Goal: Find specific page/section: Find specific page/section

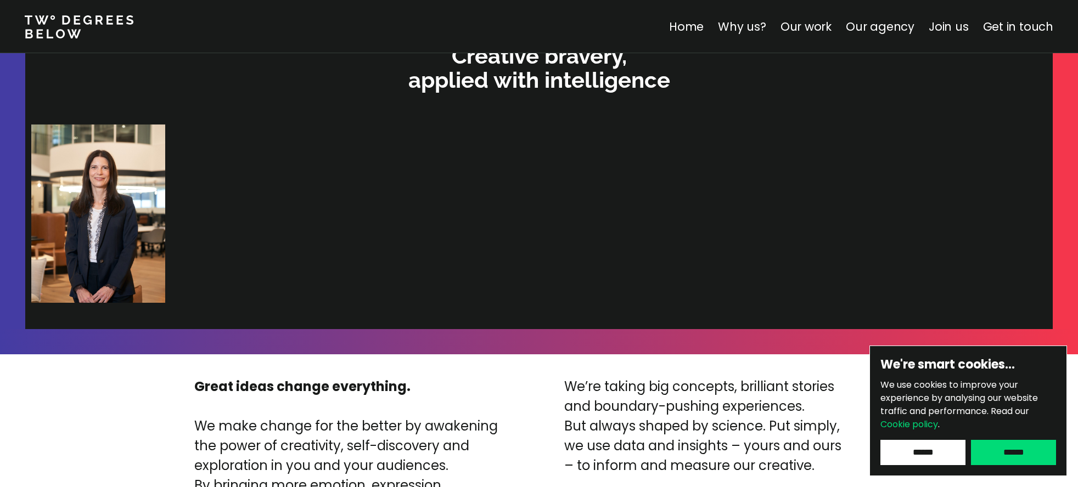
scroll to position [2374, 0]
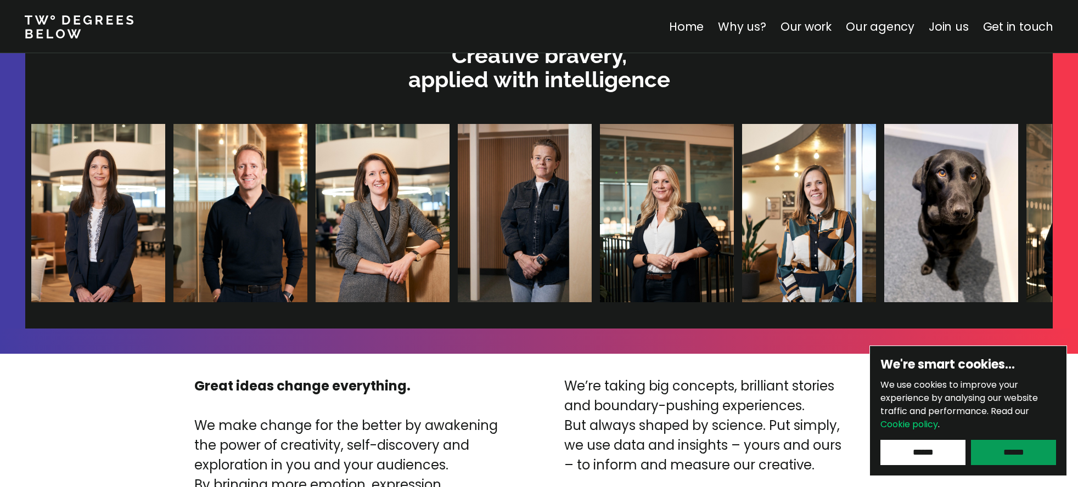
click at [1019, 456] on input "******" at bounding box center [1013, 452] width 85 height 25
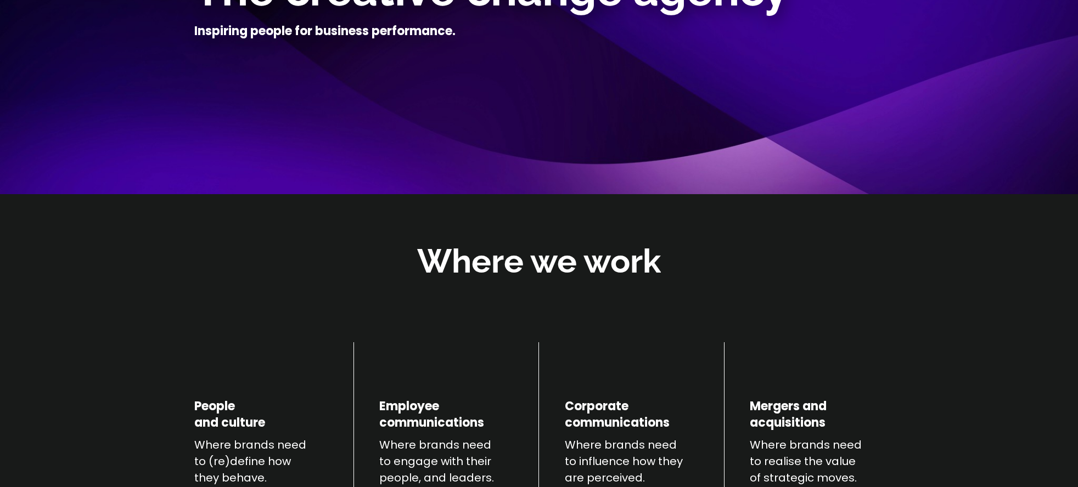
scroll to position [0, 0]
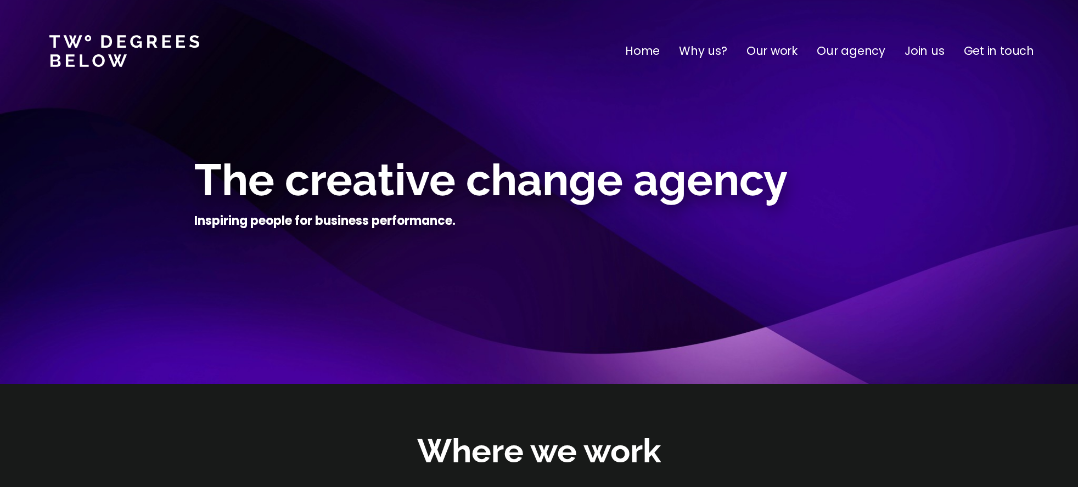
click at [706, 48] on p "Why us?" at bounding box center [703, 51] width 48 height 18
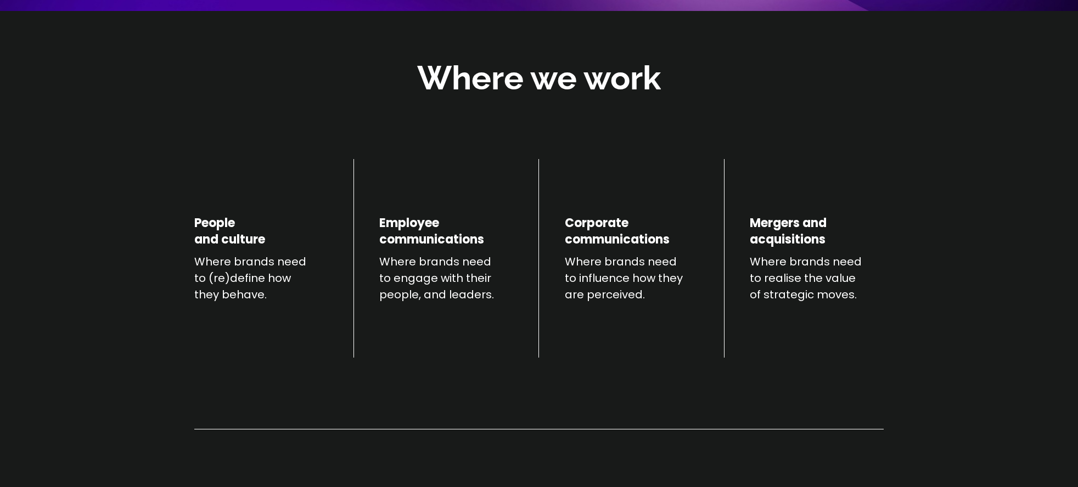
scroll to position [384, 0]
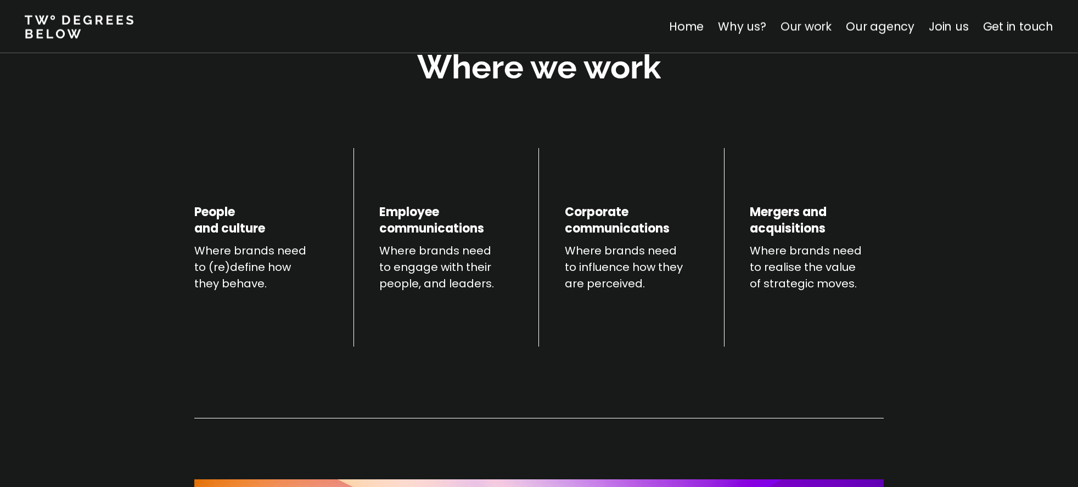
click at [805, 25] on link "Our work" at bounding box center [805, 27] width 51 height 16
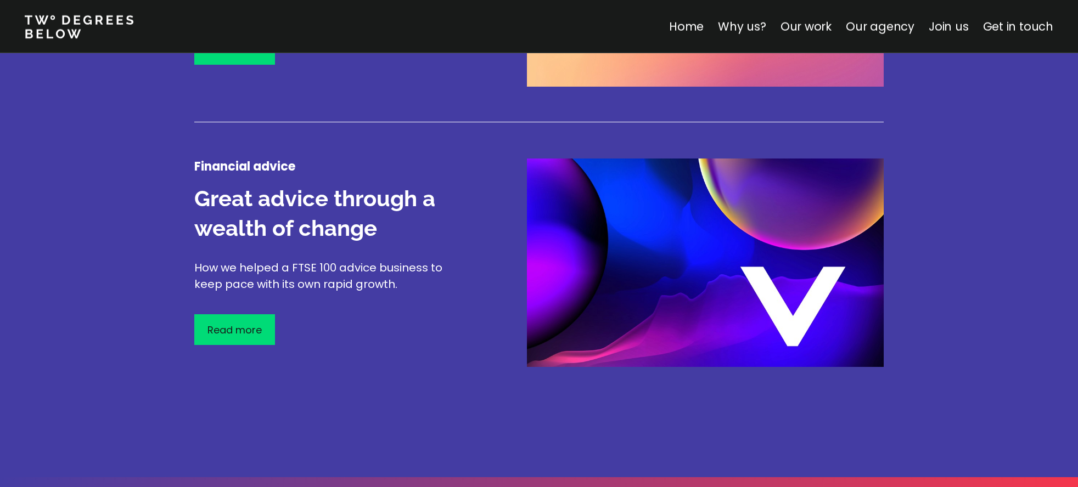
scroll to position [1853, 0]
click at [887, 25] on link "Our agency" at bounding box center [880, 27] width 69 height 16
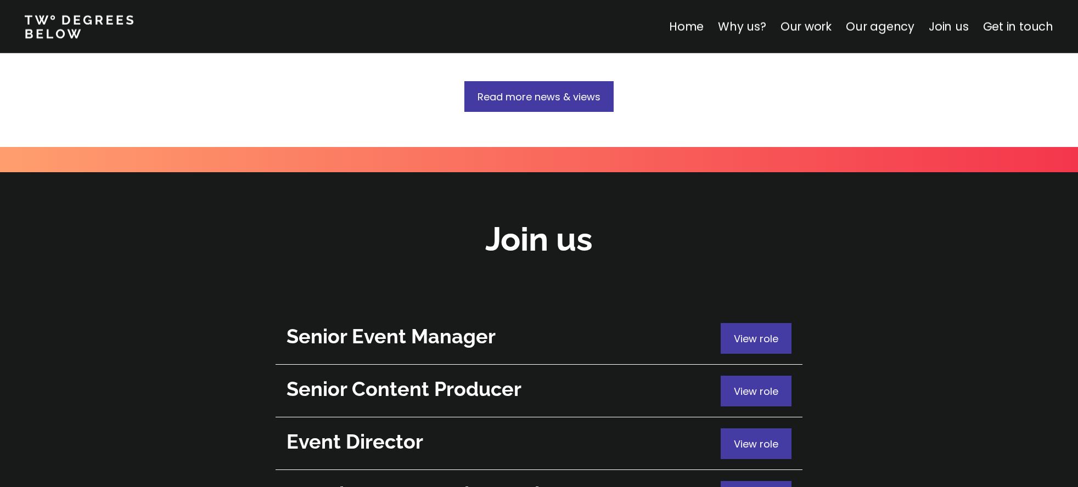
scroll to position [3836, 0]
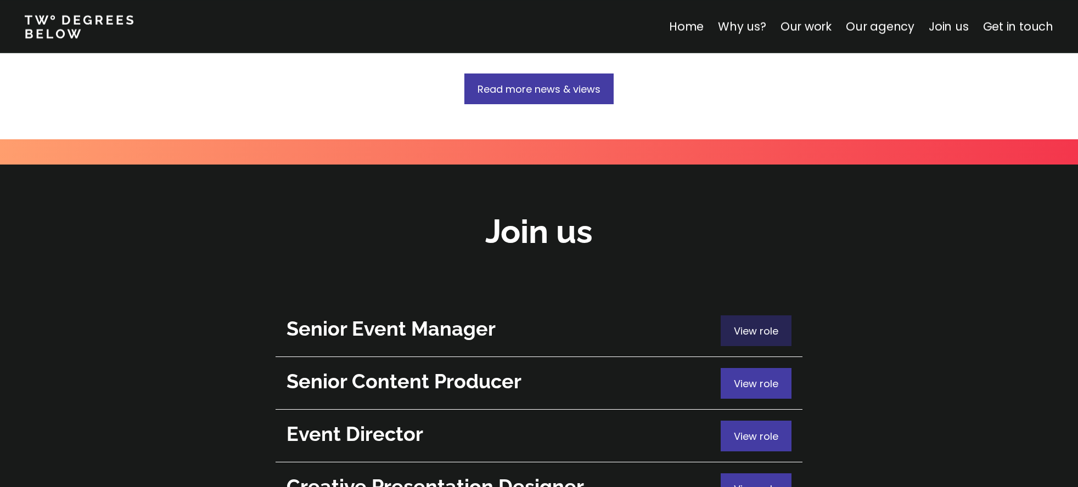
click at [777, 324] on span "View role" at bounding box center [756, 331] width 44 height 14
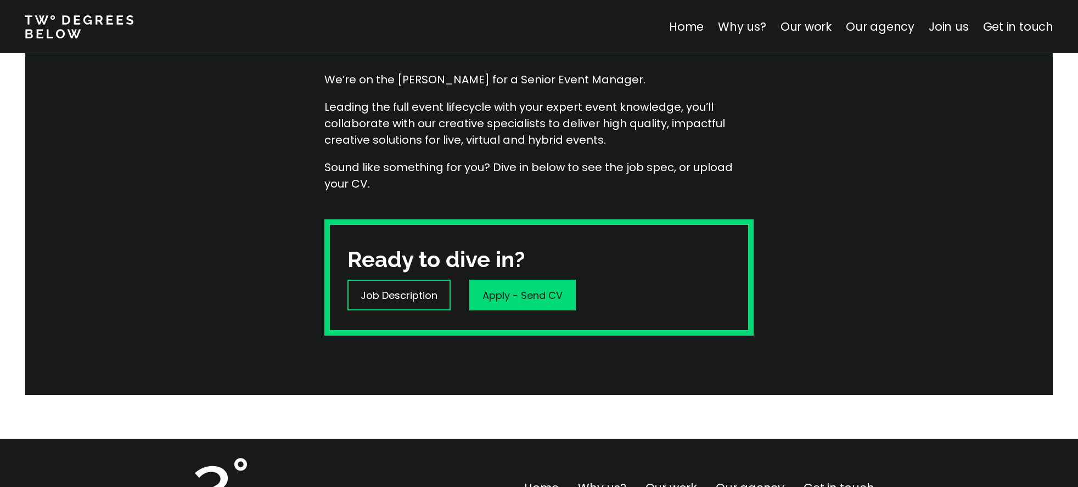
scroll to position [119, 0]
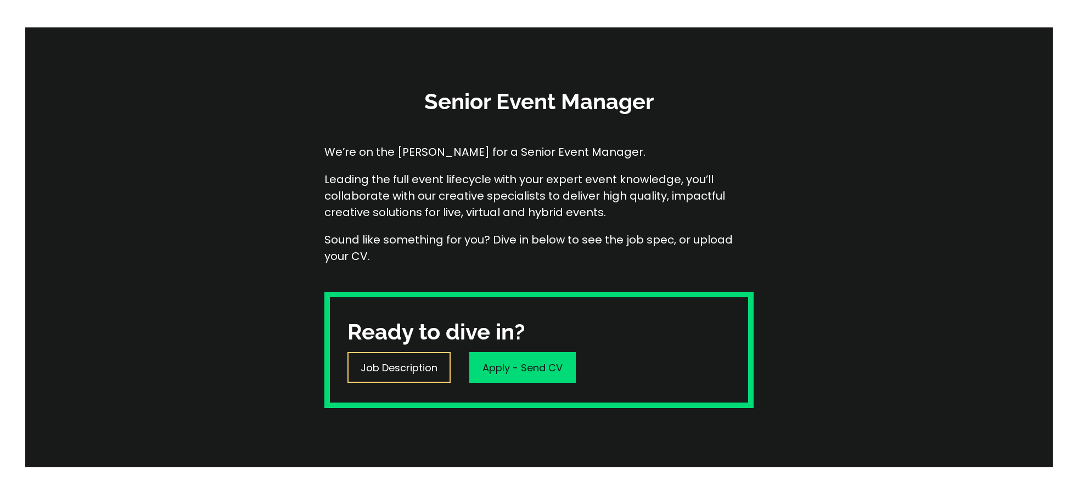
click at [397, 372] on p "Job Description" at bounding box center [399, 368] width 77 height 15
